Goal: Task Accomplishment & Management: Manage account settings

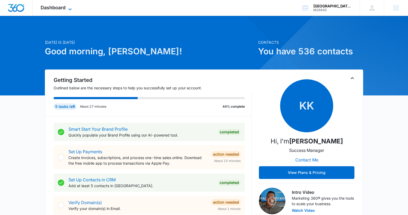
click at [60, 6] on span "Dashboard" at bounding box center [53, 8] width 25 height 6
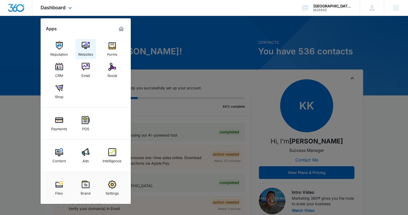
click at [84, 45] on img at bounding box center [86, 46] width 8 height 8
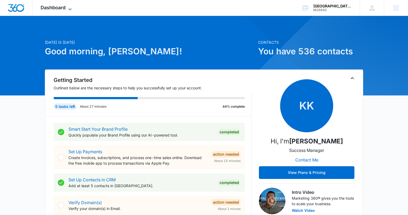
click at [59, 8] on span "Dashboard" at bounding box center [53, 8] width 25 height 6
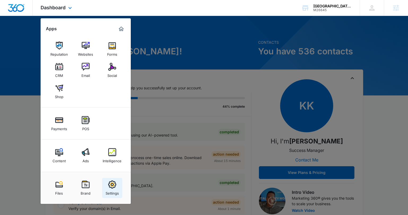
click at [108, 187] on img at bounding box center [112, 185] width 8 height 8
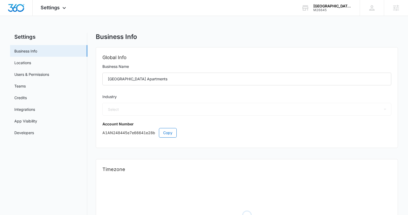
select select "33"
select select "US"
select select "America/Denver"
click at [46, 9] on span "Settings" at bounding box center [50, 8] width 19 height 6
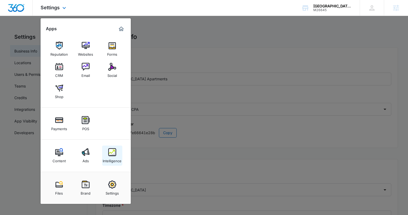
click at [106, 156] on link "Intelligence" at bounding box center [112, 156] width 20 height 20
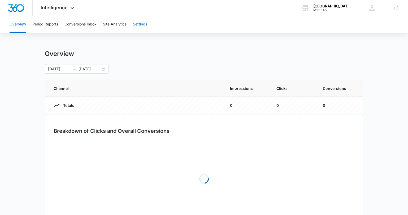
click at [145, 23] on button "Settings" at bounding box center [140, 24] width 14 height 17
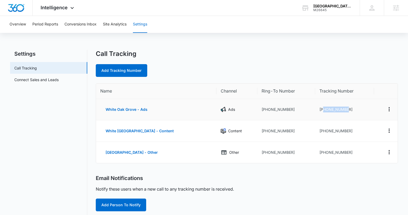
drag, startPoint x: 335, startPoint y: 110, endPoint x: 315, endPoint y: 111, distance: 19.2
click at [315, 111] on td "+18283411758" at bounding box center [344, 109] width 59 height 21
